Goal: Task Accomplishment & Management: Complete application form

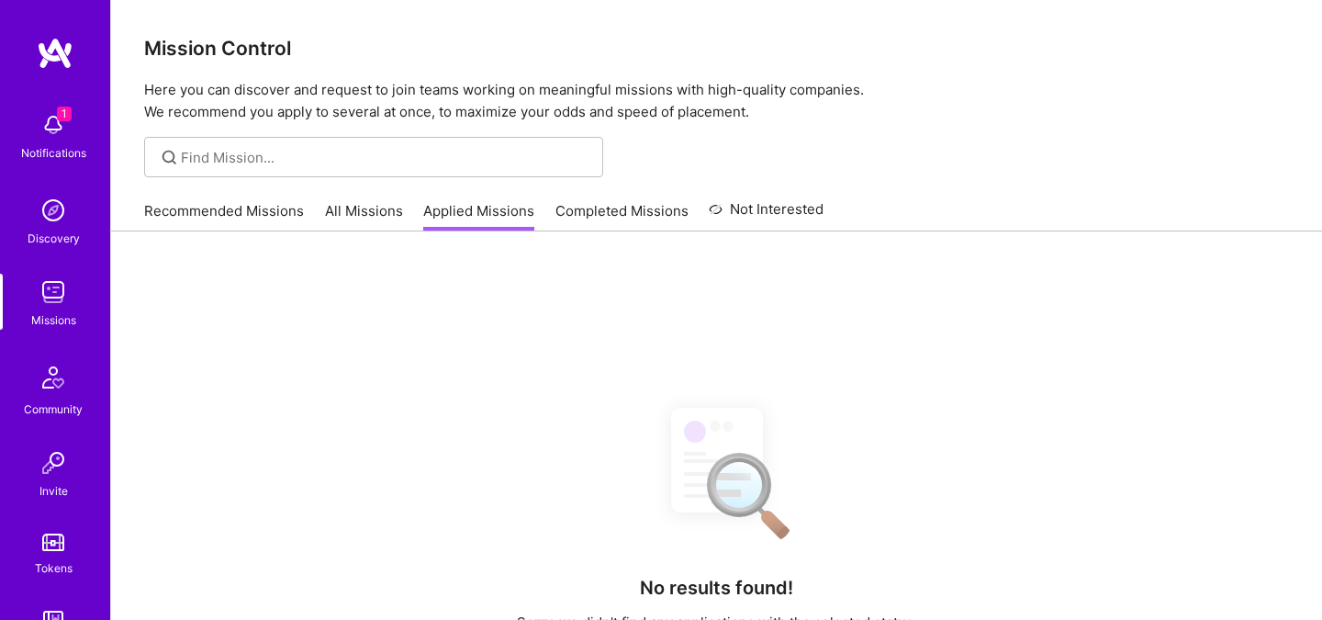
click at [54, 130] on img at bounding box center [53, 124] width 37 height 37
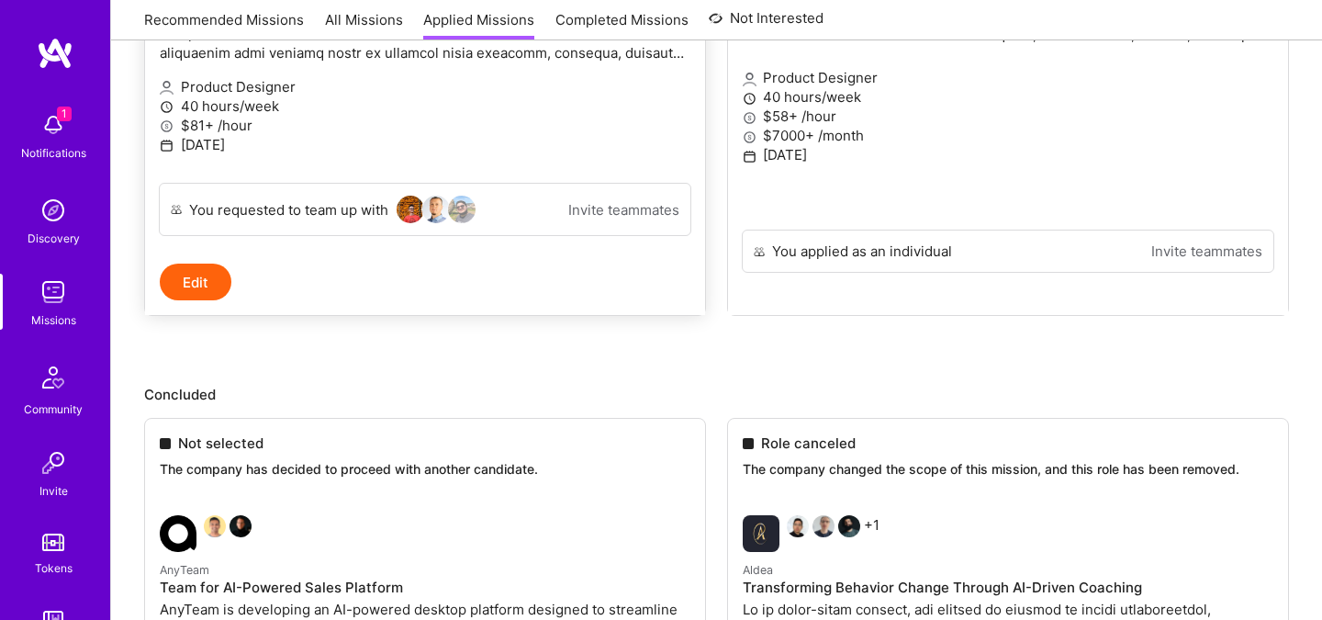
scroll to position [785, 0]
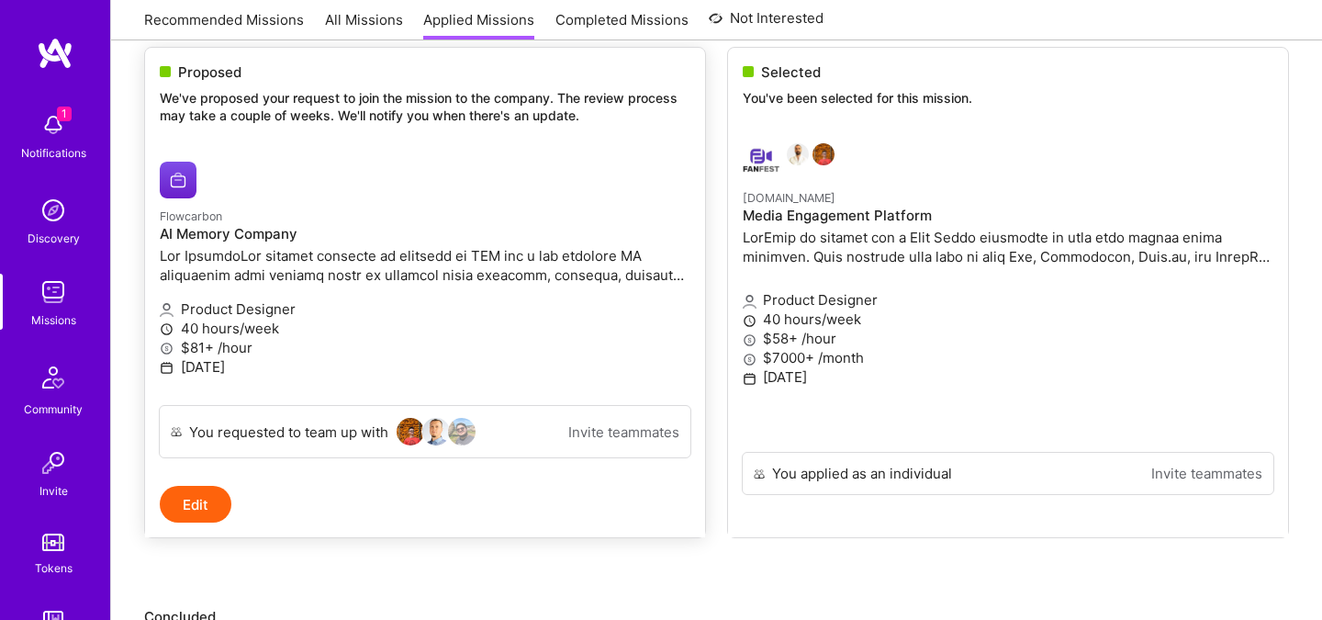
click at [369, 279] on p at bounding box center [425, 265] width 531 height 39
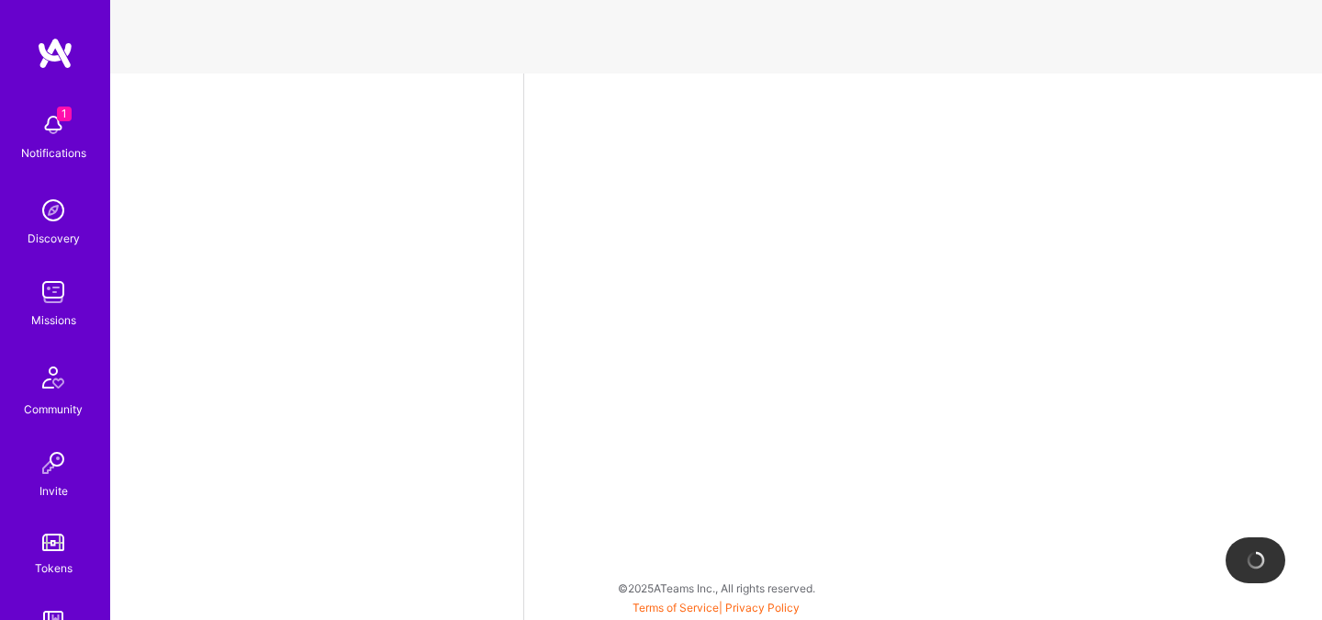
select select "HU"
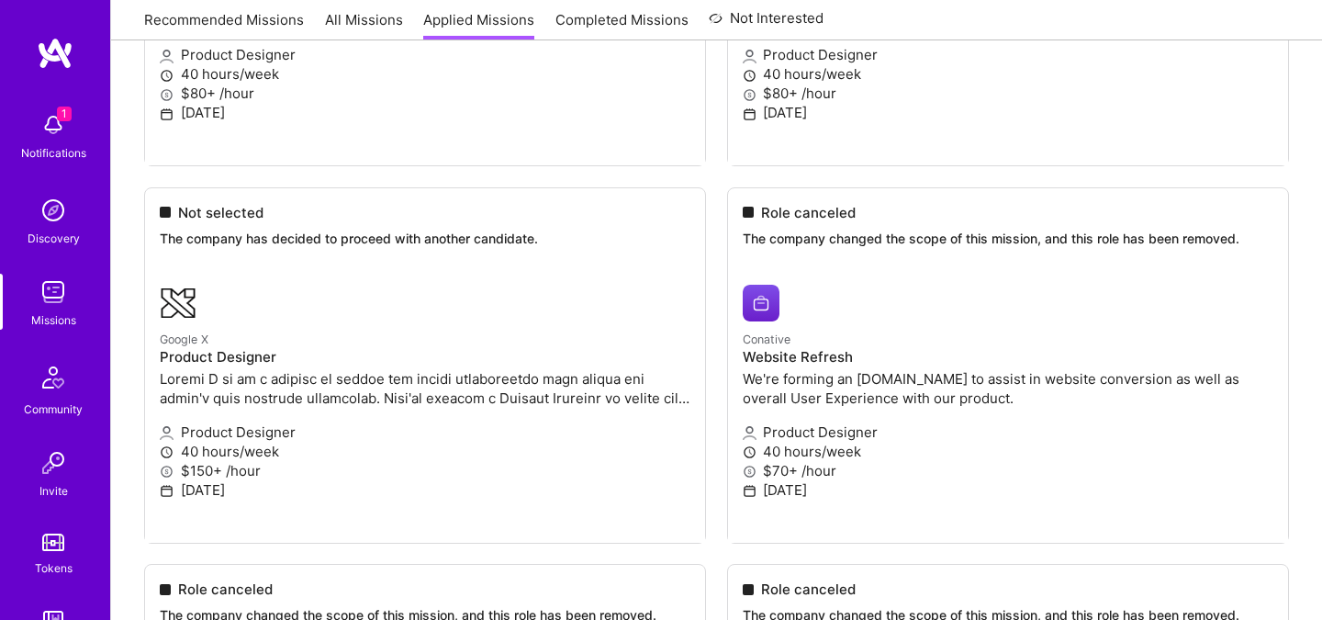
scroll to position [5264, 0]
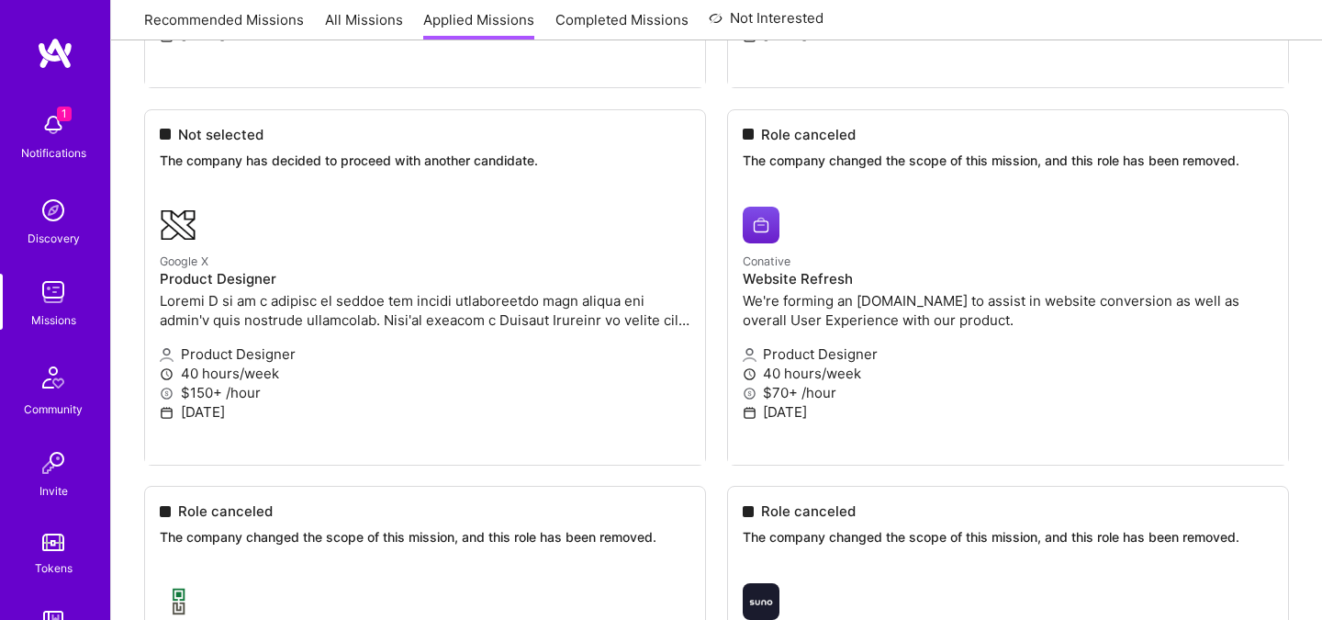
click at [48, 160] on div "Notifications" at bounding box center [53, 152] width 65 height 19
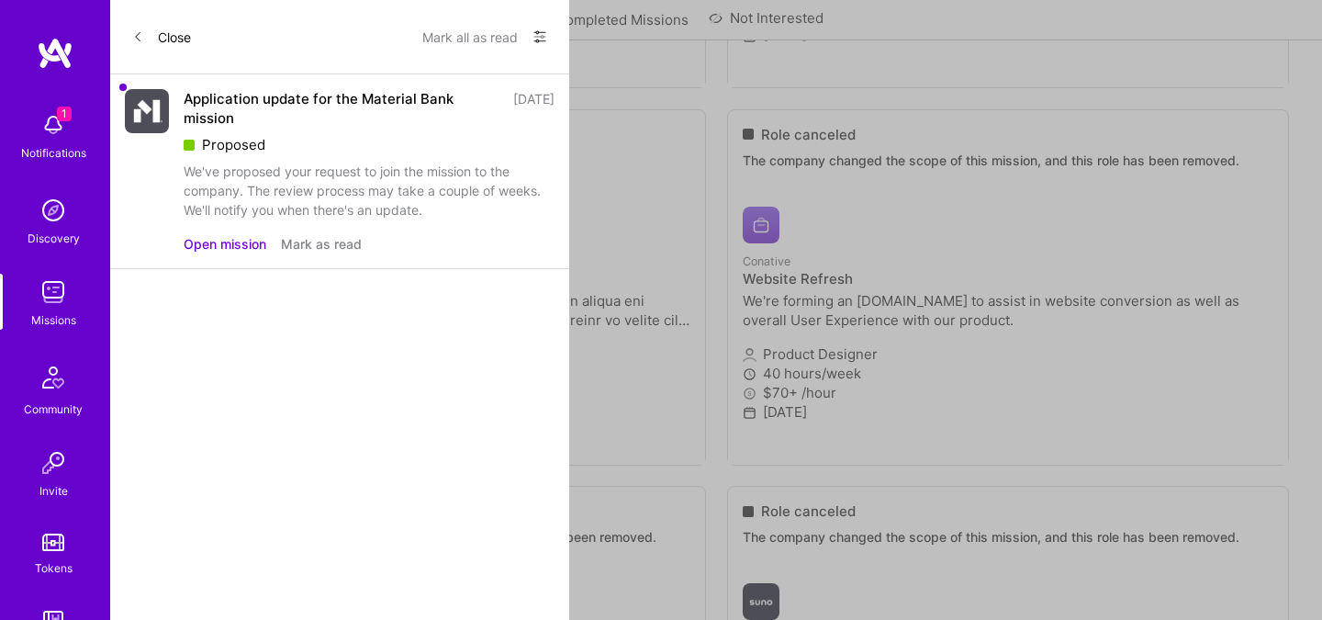
click at [132, 39] on icon at bounding box center [137, 36] width 11 height 11
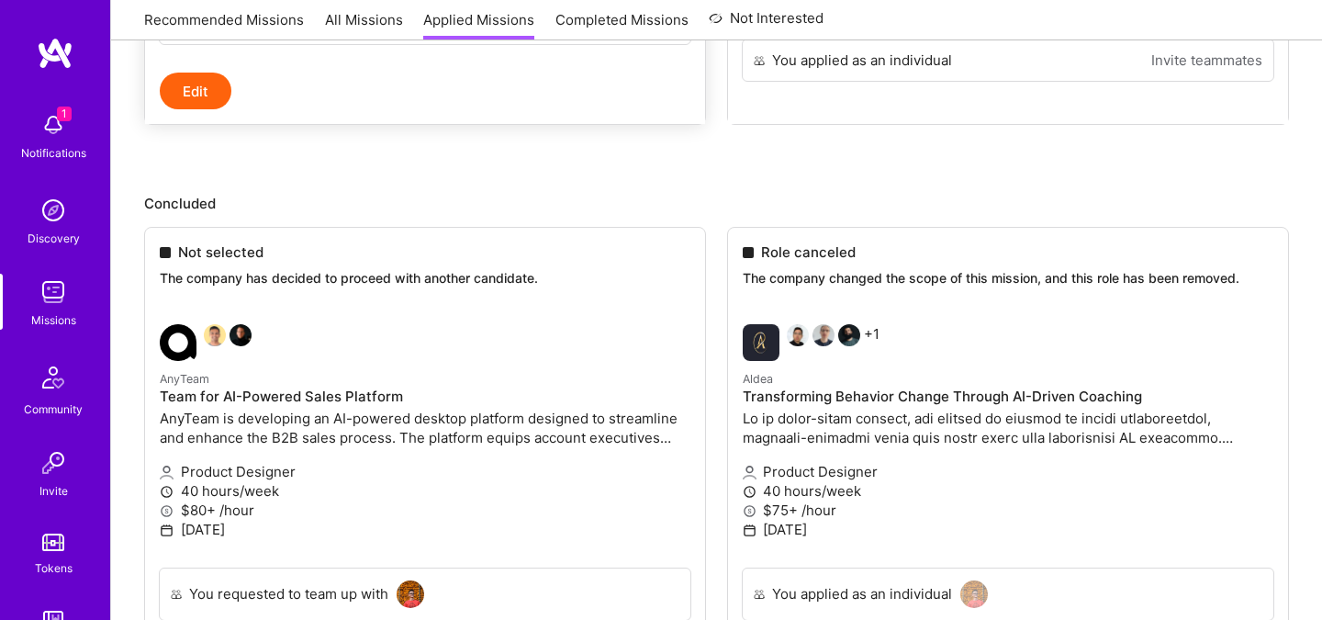
scroll to position [1203, 0]
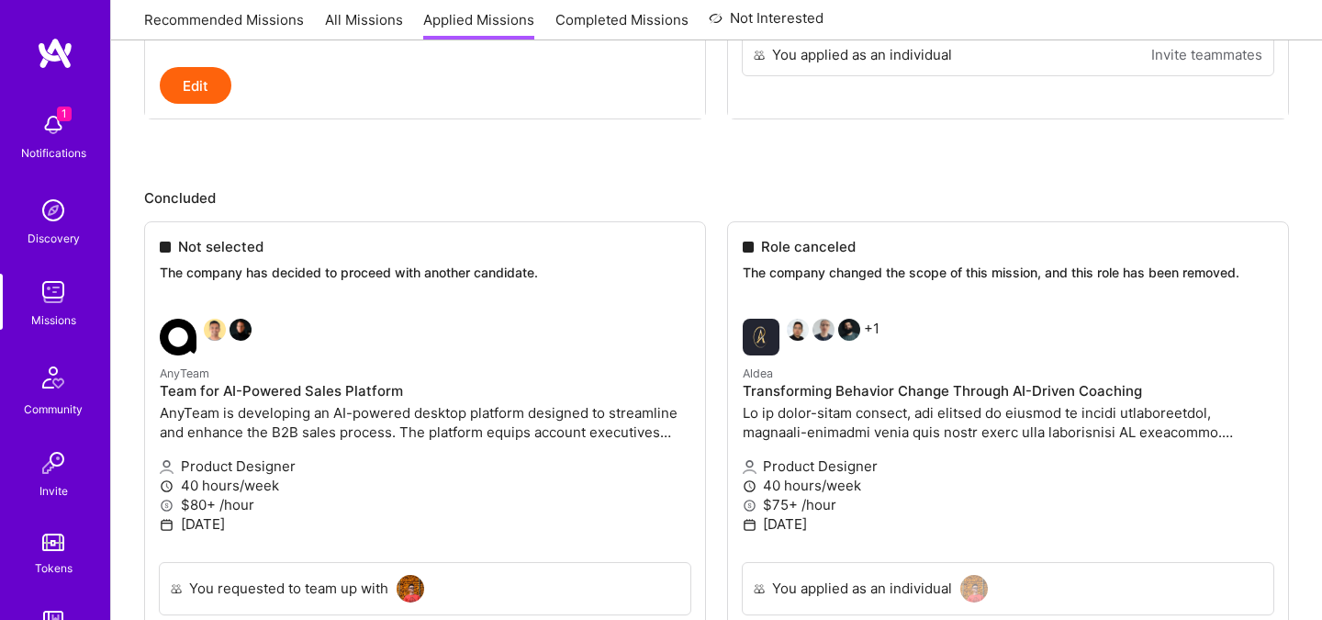
click at [35, 133] on img at bounding box center [53, 124] width 37 height 37
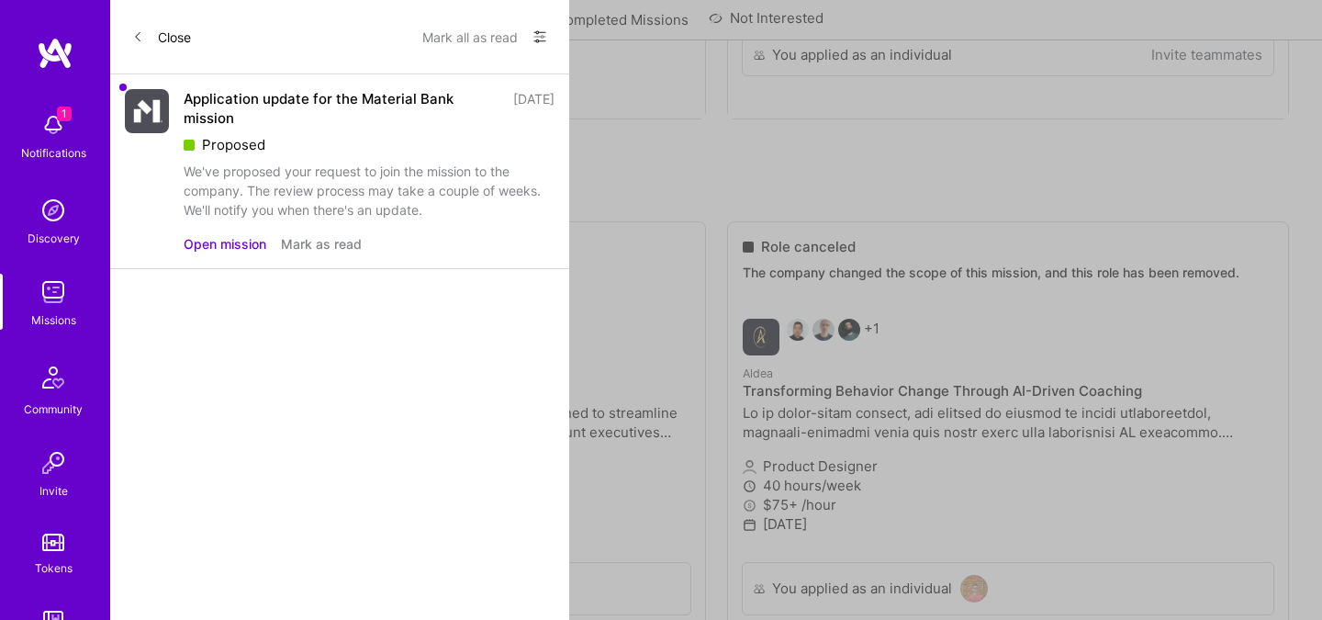
click at [330, 239] on button "Mark as read" at bounding box center [321, 243] width 81 height 19
